Goal: Find specific page/section: Find specific page/section

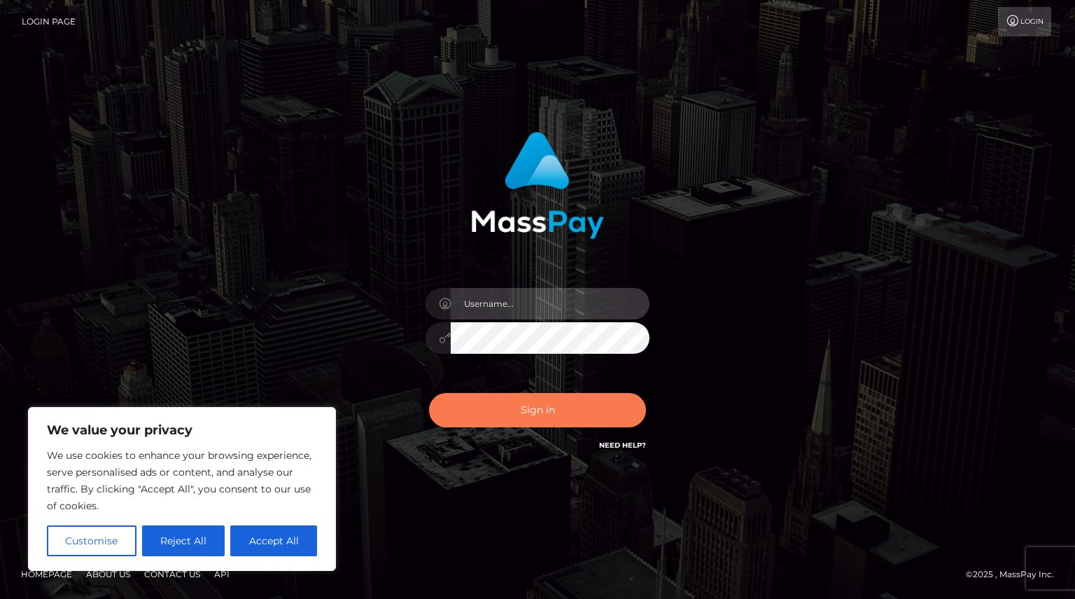
type input "Shany.Luminary"
click at [562, 415] on button "Sign in" at bounding box center [537, 410] width 217 height 34
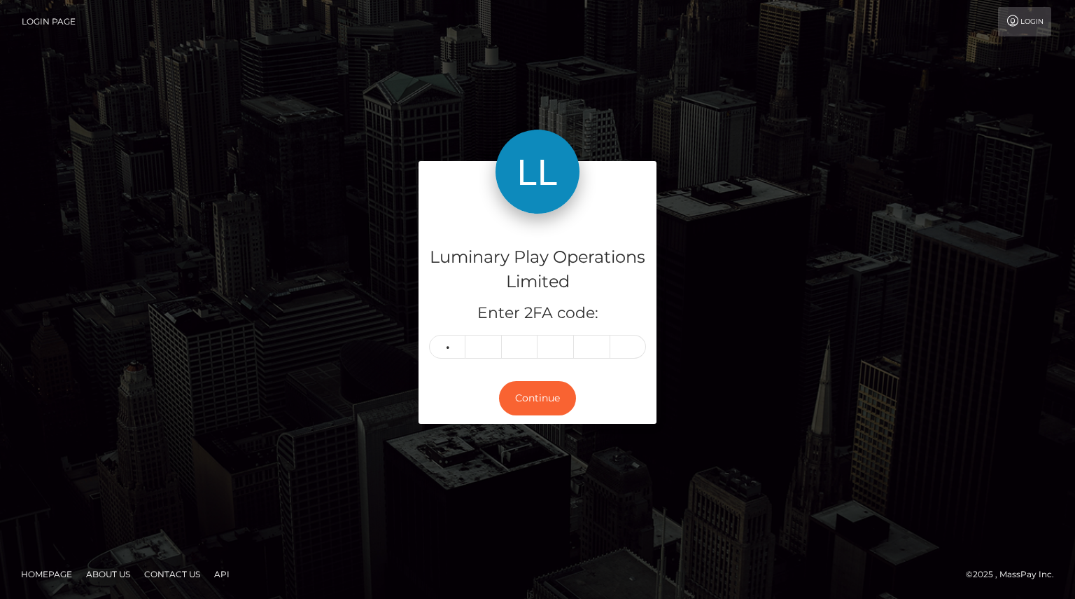
type input "5"
type input "1"
type input "7"
type input "0"
type input "1"
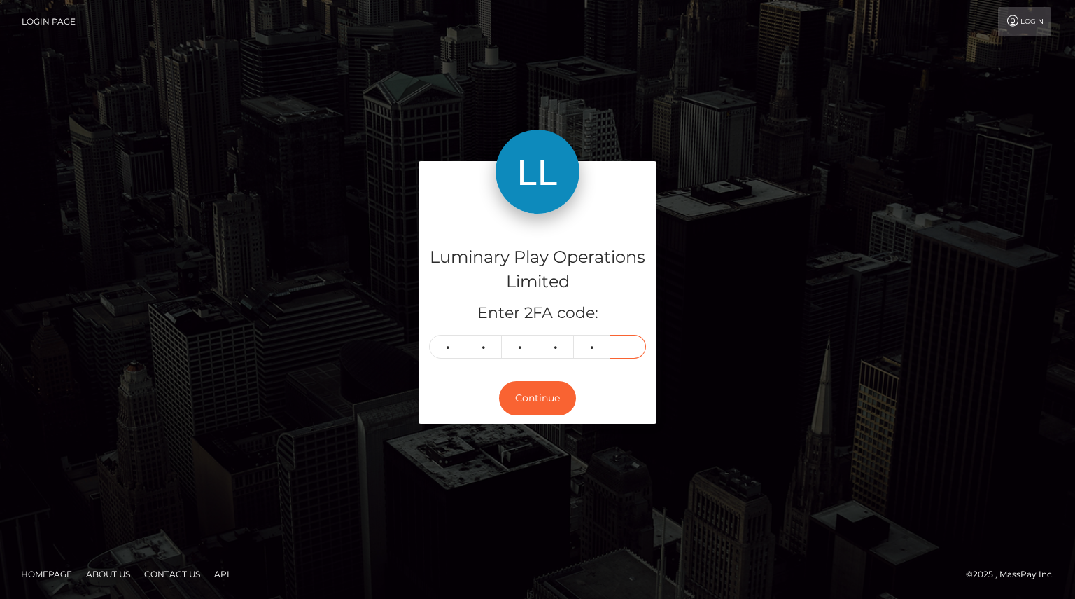
type input "9"
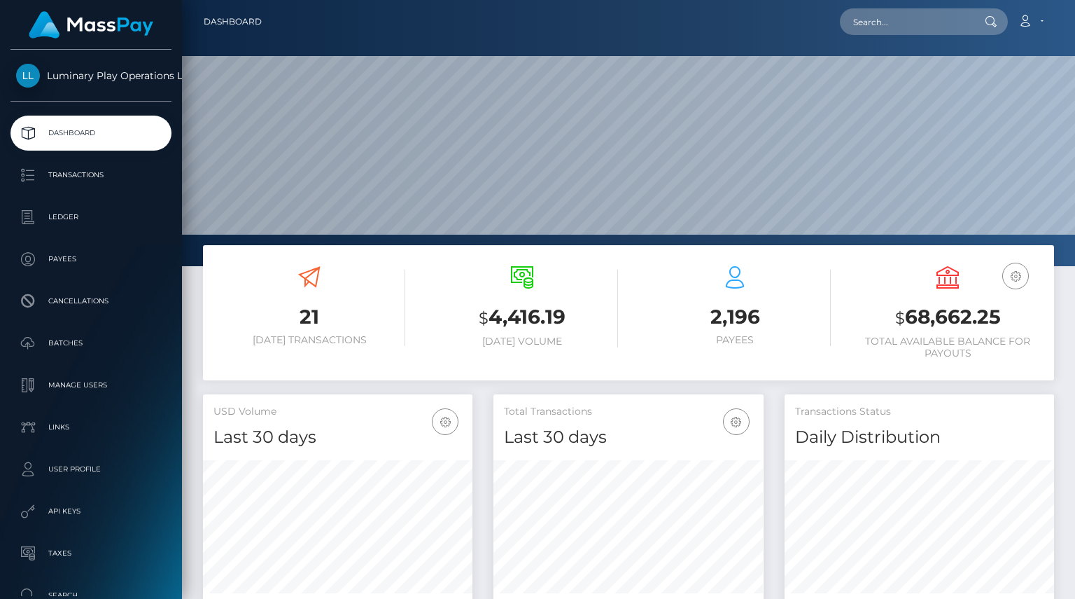
scroll to position [248, 270]
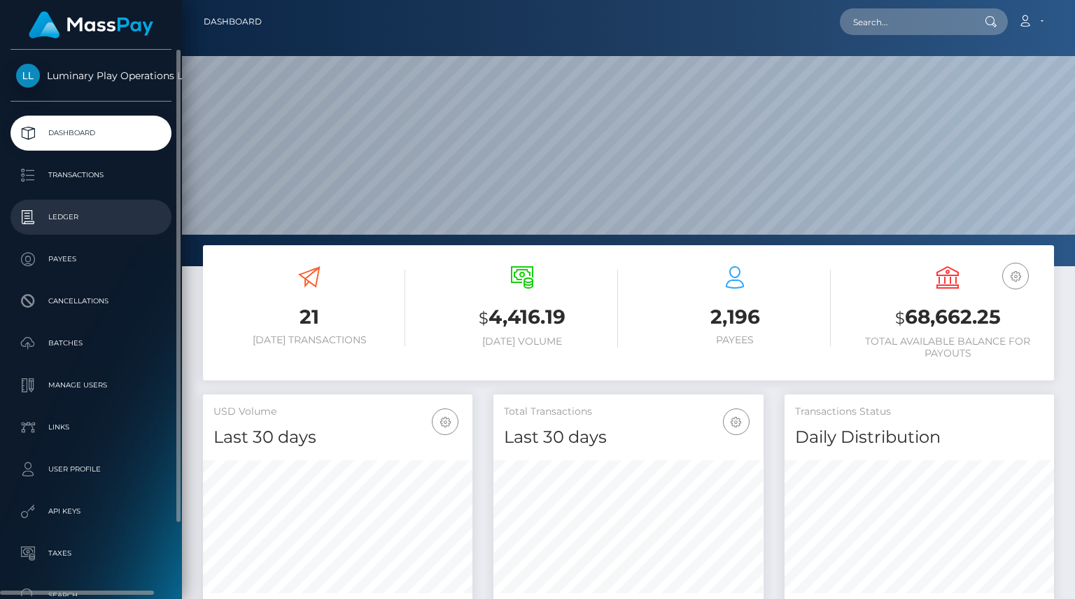
click at [69, 221] on p "Ledger" at bounding box center [91, 217] width 150 height 21
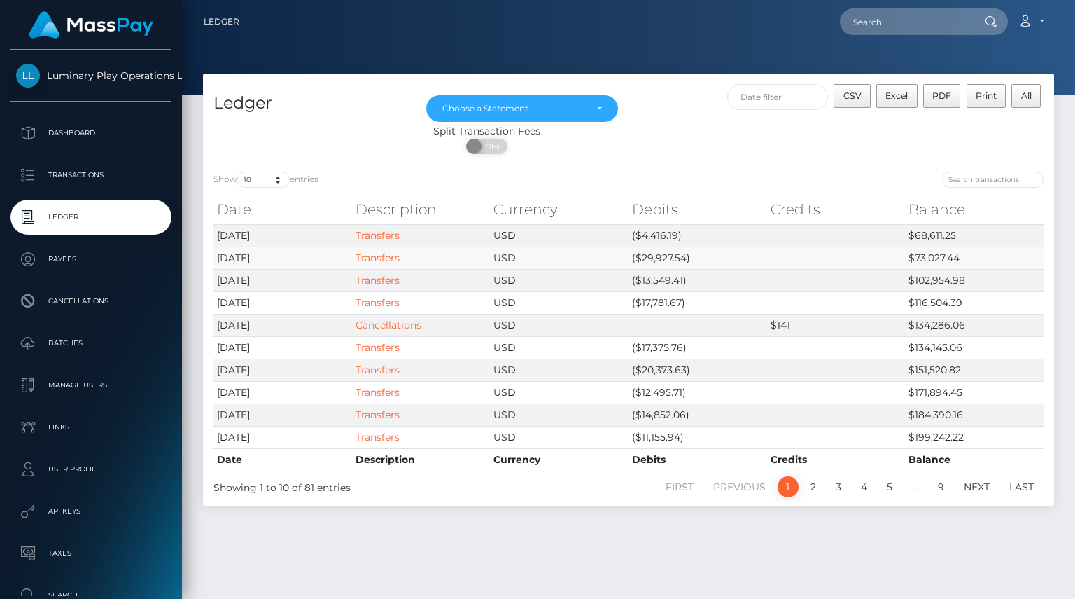
click at [1010, 258] on td "$73,027.44" at bounding box center [974, 257] width 139 height 22
drag, startPoint x: 641, startPoint y: 255, endPoint x: 683, endPoint y: 253, distance: 42.8
click at [683, 253] on td "($29,927.54)" at bounding box center [698, 257] width 139 height 22
copy td "29,927.54"
click at [1029, 15] on link "Account" at bounding box center [1030, 21] width 41 height 29
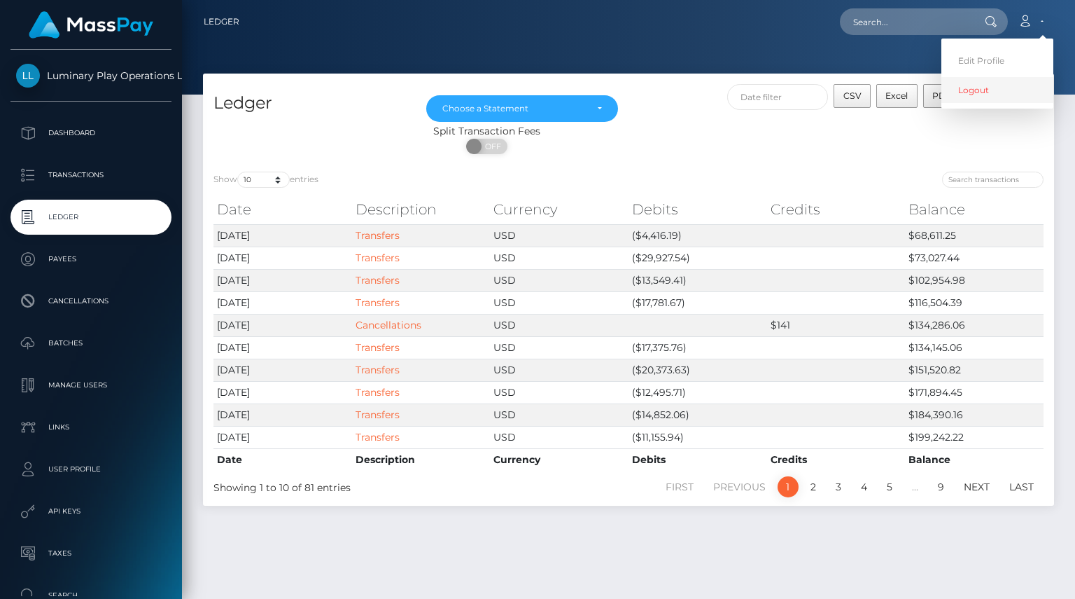
click at [976, 91] on link "Logout" at bounding box center [998, 90] width 112 height 26
